Goal: Information Seeking & Learning: Learn about a topic

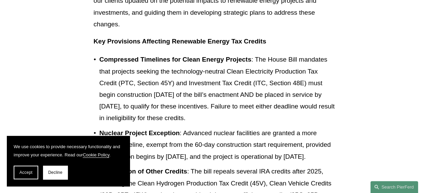
scroll to position [266, 0]
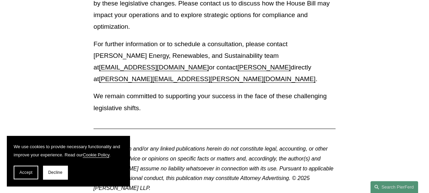
scroll to position [996, 0]
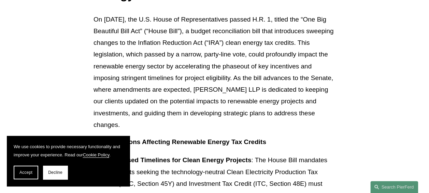
scroll to position [173, 0]
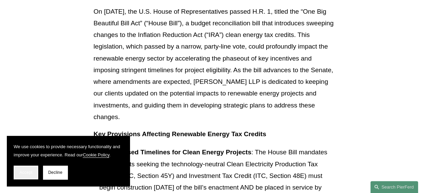
click at [23, 174] on span "Accept" at bounding box center [25, 172] width 13 height 5
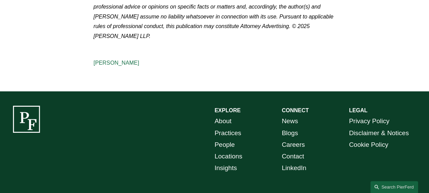
scroll to position [1113, 0]
